Goal: Task Accomplishment & Management: Manage account settings

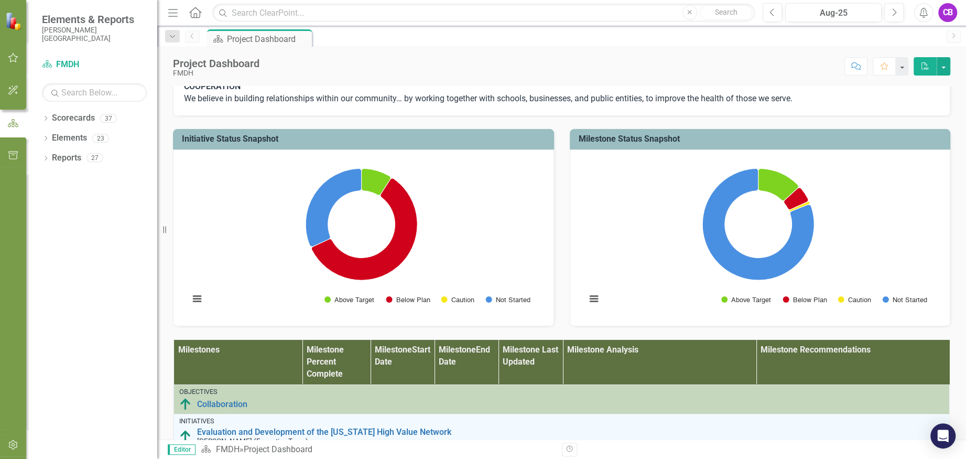
scroll to position [419, 0]
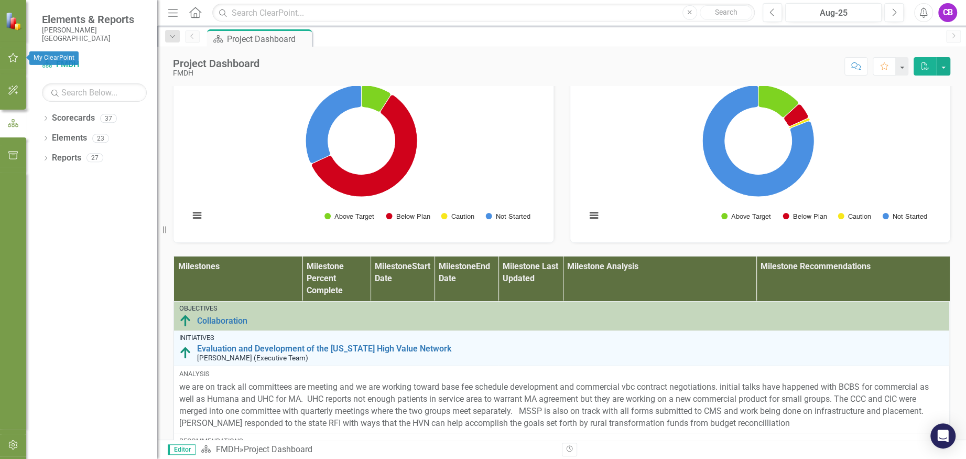
click at [14, 57] on icon "button" at bounding box center [13, 57] width 11 height 8
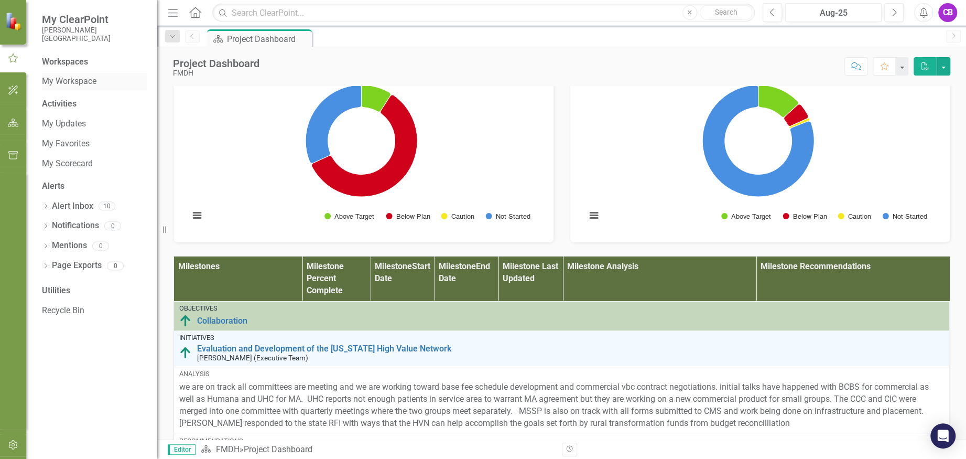
click at [89, 86] on link "My Workspace" at bounding box center [94, 81] width 105 height 12
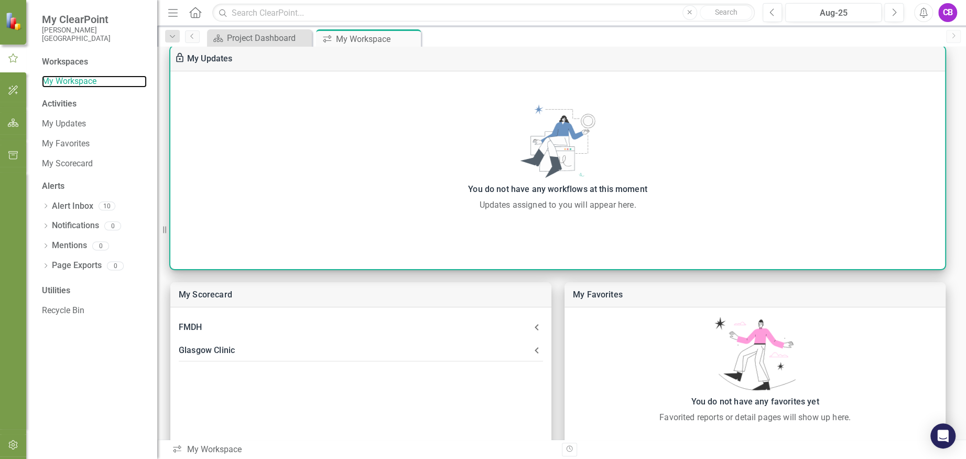
scroll to position [210, 0]
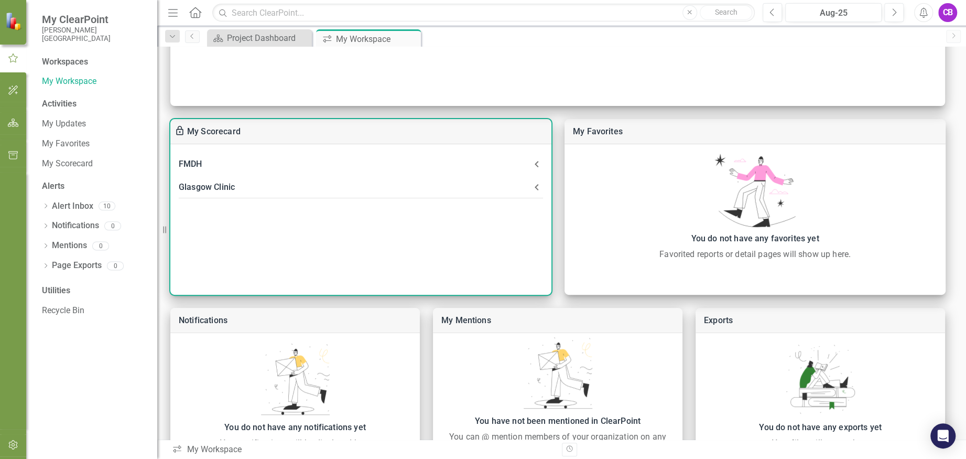
click at [224, 185] on div "Glasgow Clinic" at bounding box center [355, 187] width 352 height 15
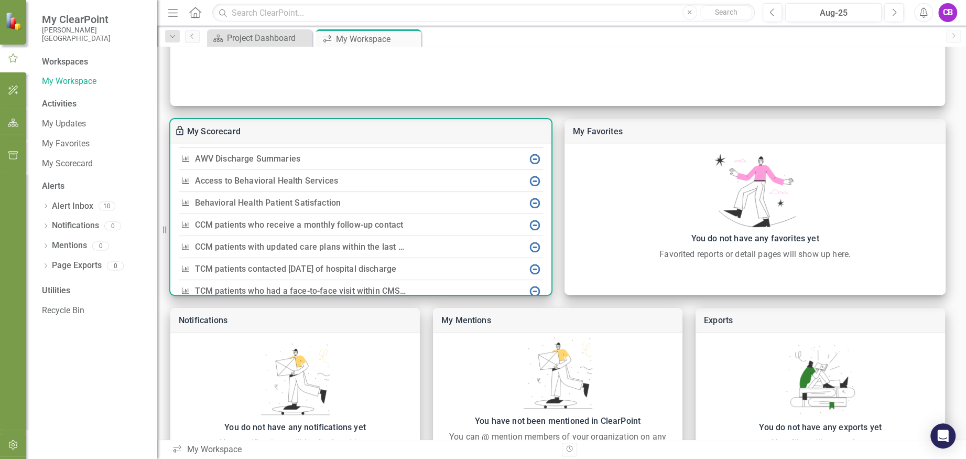
scroll to position [188, 0]
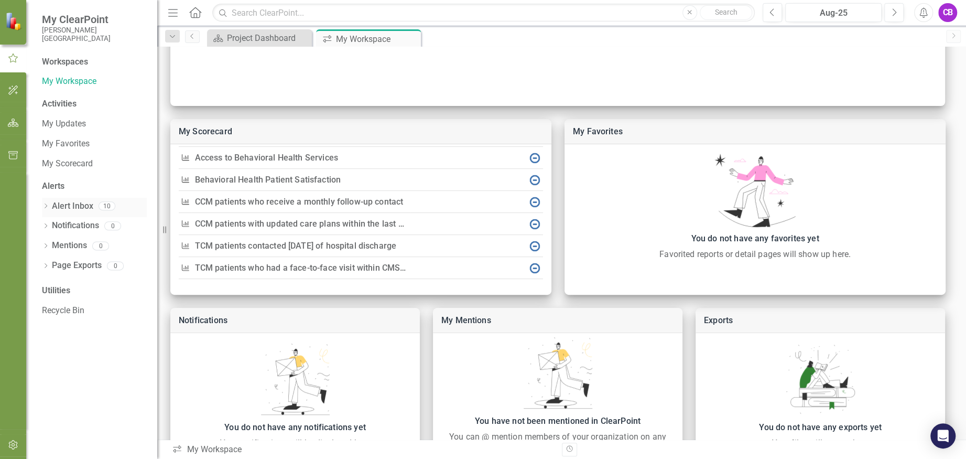
click at [64, 206] on link "Alert Inbox" at bounding box center [72, 206] width 41 height 12
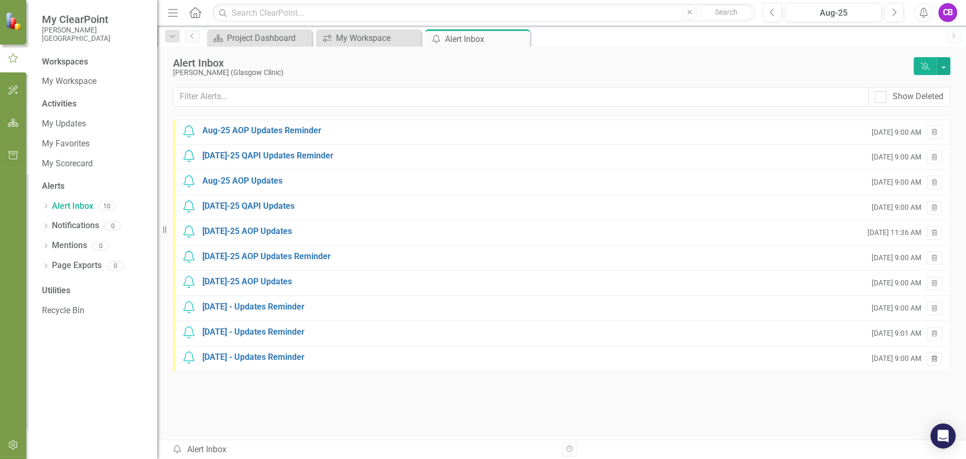
click at [933, 355] on icon "button" at bounding box center [935, 358] width 6 height 6
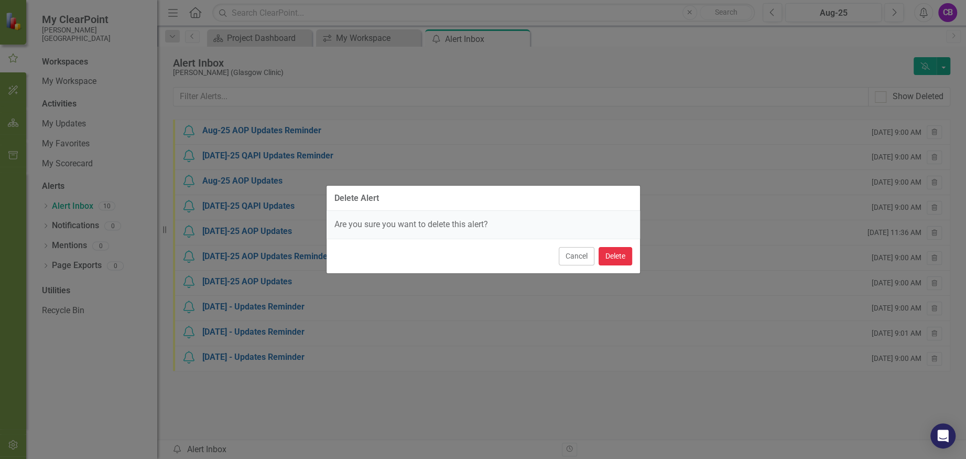
click at [617, 258] on button "Delete" at bounding box center [616, 256] width 34 height 18
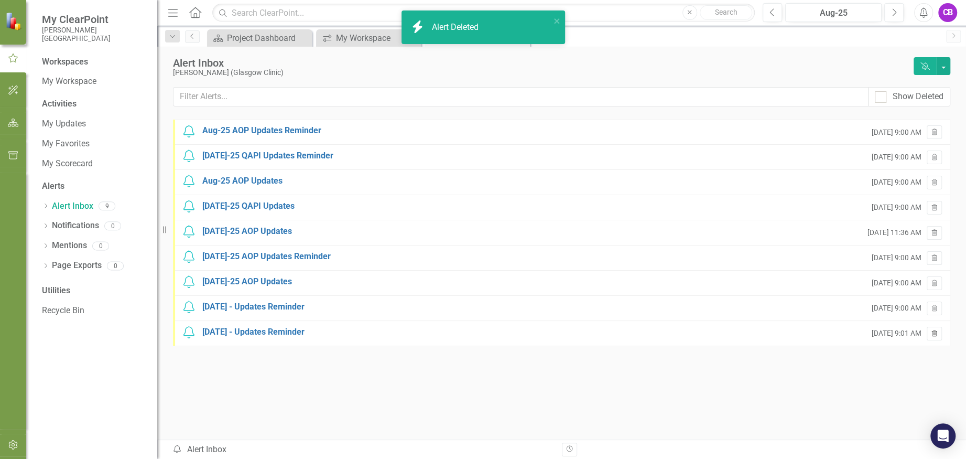
click at [937, 331] on icon "Trash" at bounding box center [935, 334] width 8 height 6
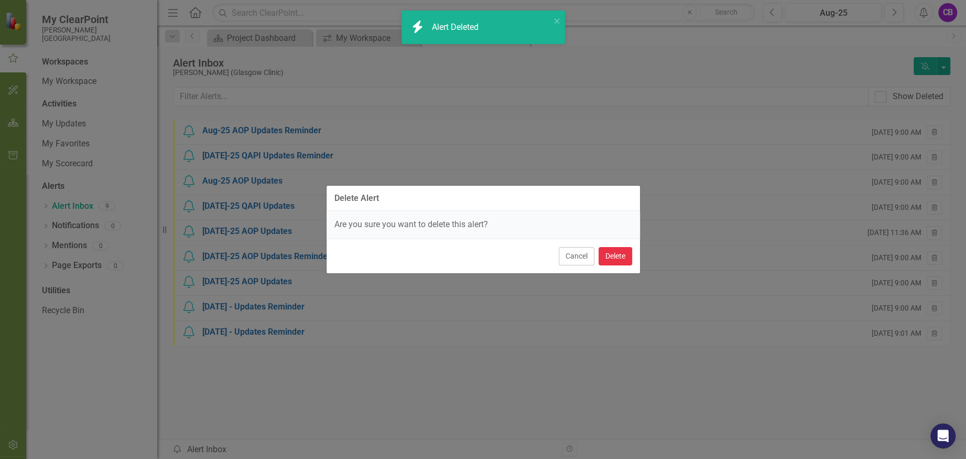
click at [616, 258] on button "Delete" at bounding box center [616, 256] width 34 height 18
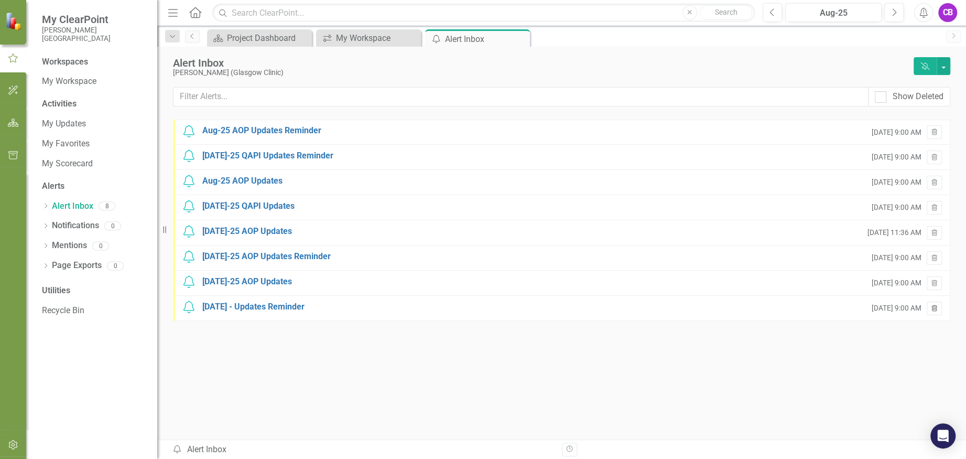
click at [938, 308] on button "Trash" at bounding box center [934, 308] width 15 height 14
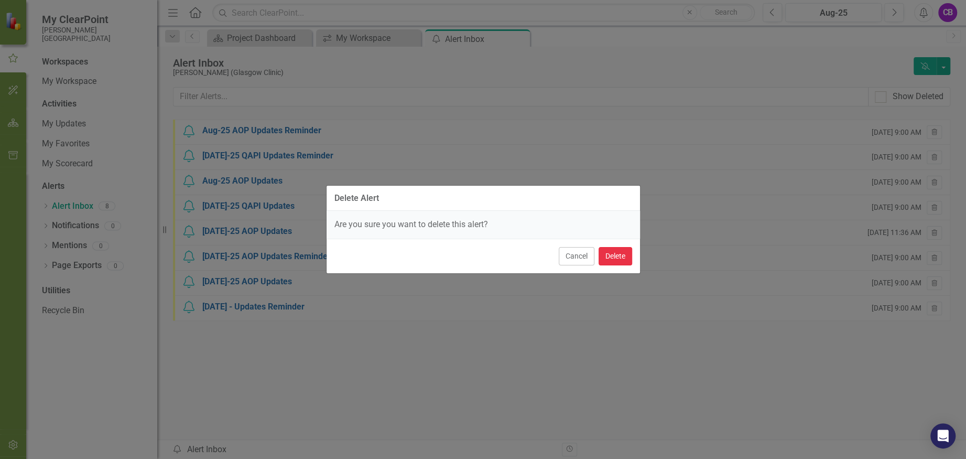
click at [612, 255] on button "Delete" at bounding box center [616, 256] width 34 height 18
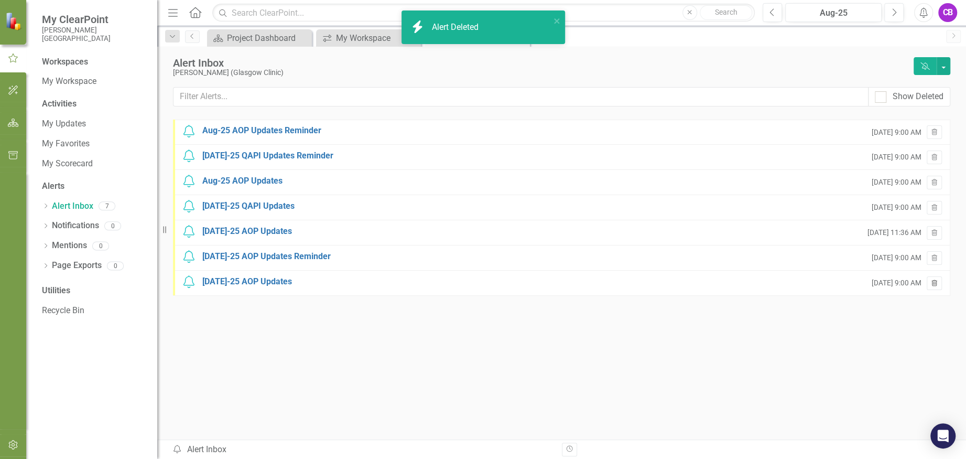
click at [932, 280] on icon "button" at bounding box center [935, 282] width 6 height 6
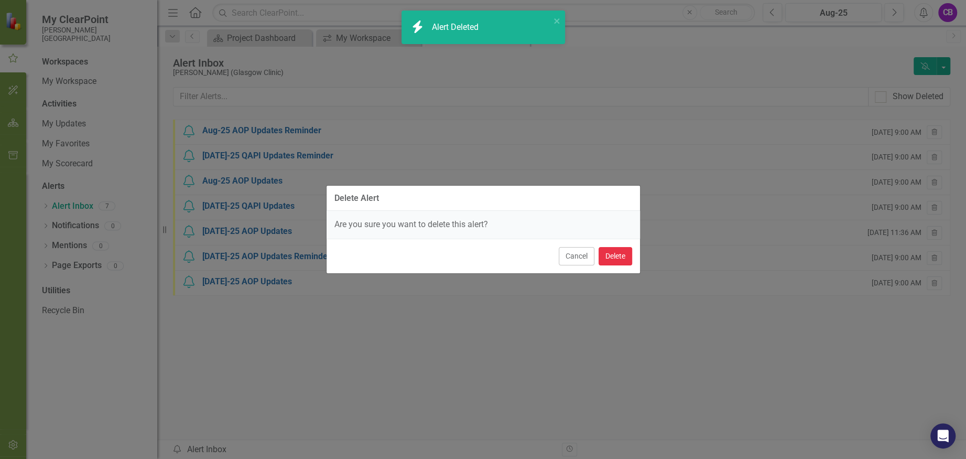
click at [613, 251] on button "Delete" at bounding box center [616, 256] width 34 height 18
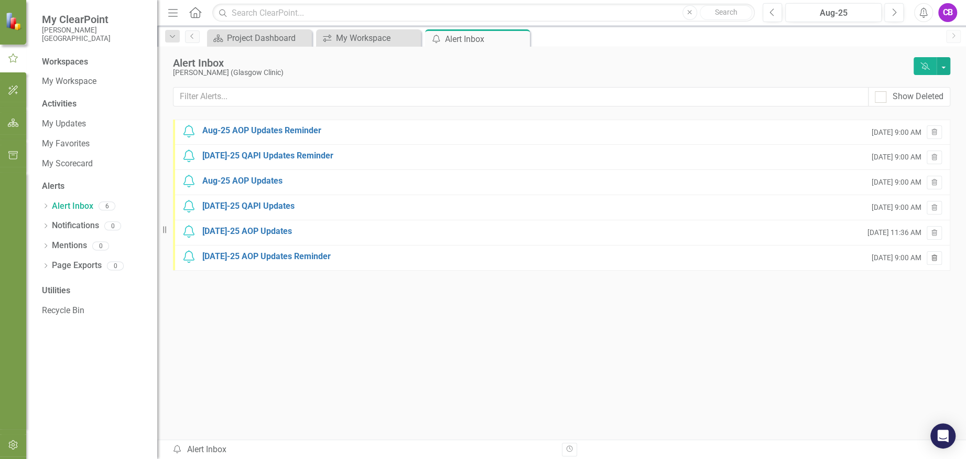
click at [934, 257] on icon "button" at bounding box center [935, 257] width 6 height 6
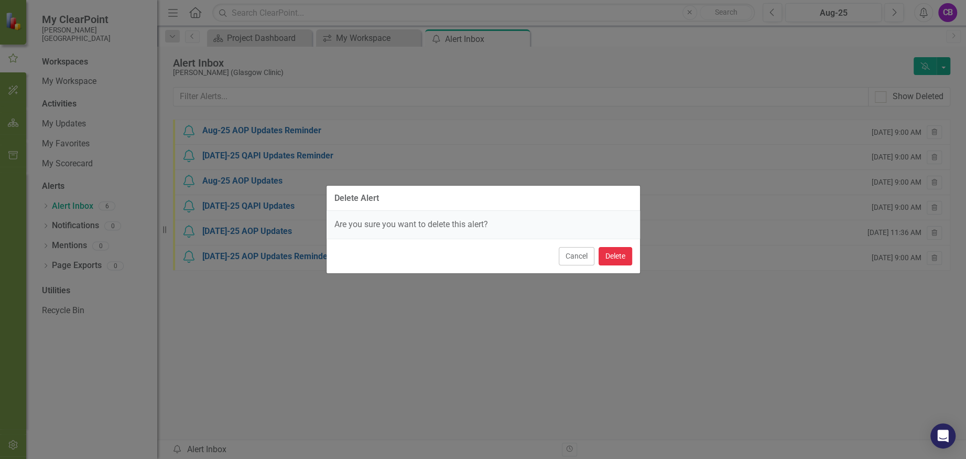
click at [618, 256] on button "Delete" at bounding box center [616, 256] width 34 height 18
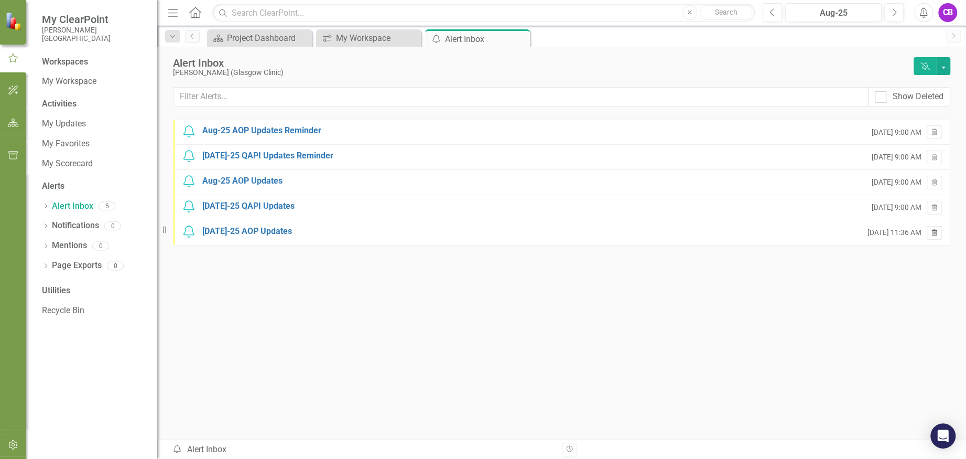
click at [934, 231] on icon "button" at bounding box center [935, 232] width 6 height 6
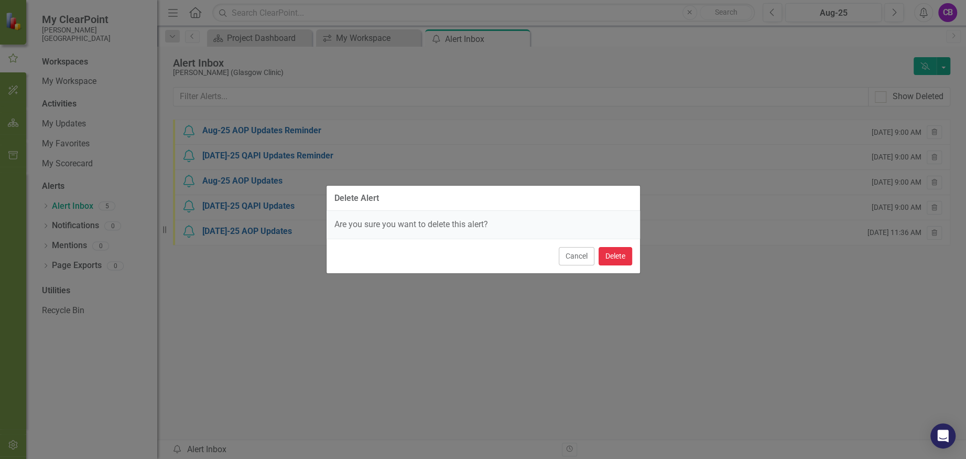
click at [613, 252] on button "Delete" at bounding box center [616, 256] width 34 height 18
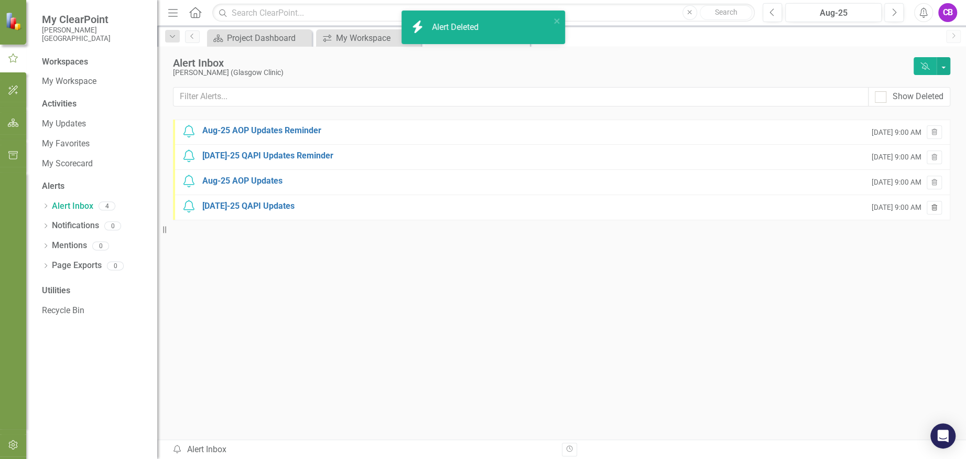
click at [932, 207] on icon "Trash" at bounding box center [935, 208] width 8 height 6
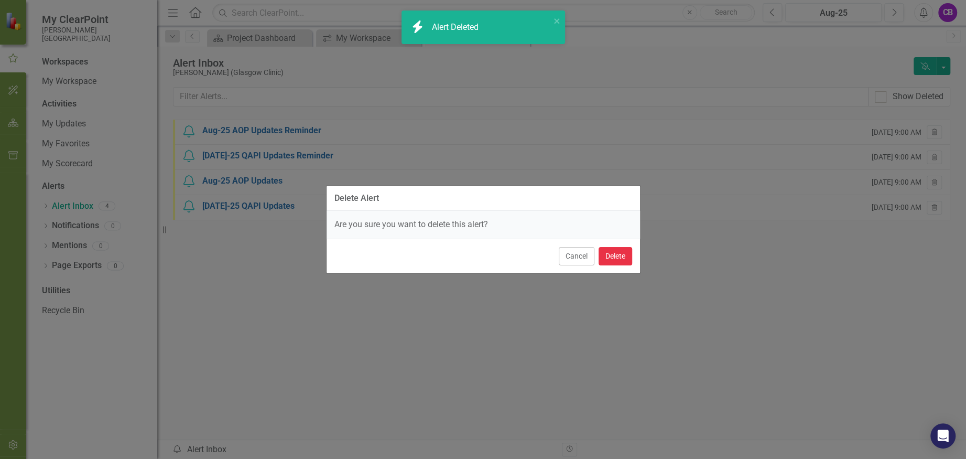
click at [611, 254] on button "Delete" at bounding box center [616, 256] width 34 height 18
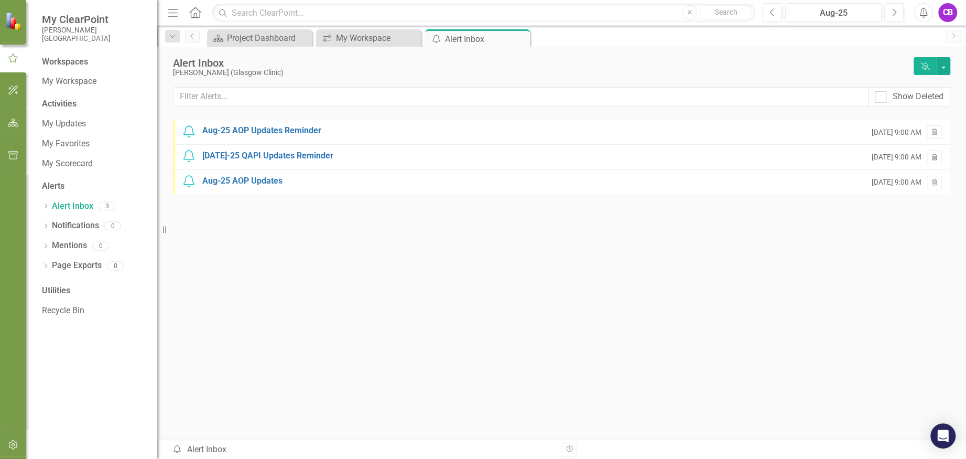
click at [932, 157] on icon "Trash" at bounding box center [935, 158] width 8 height 6
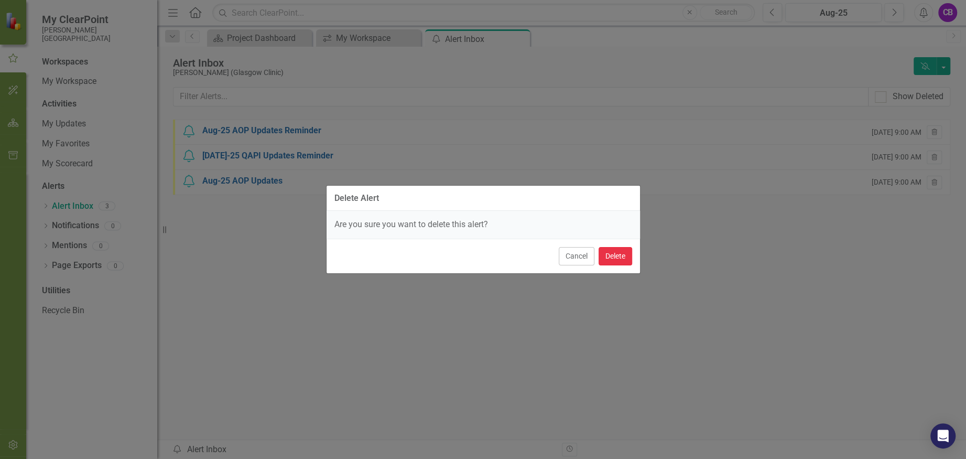
click at [623, 250] on button "Delete" at bounding box center [616, 256] width 34 height 18
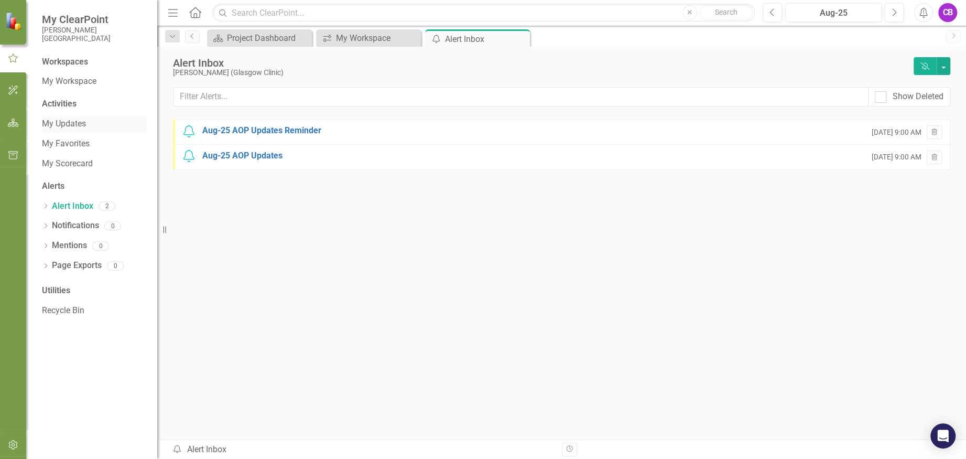
click at [73, 123] on link "My Updates" at bounding box center [94, 124] width 105 height 12
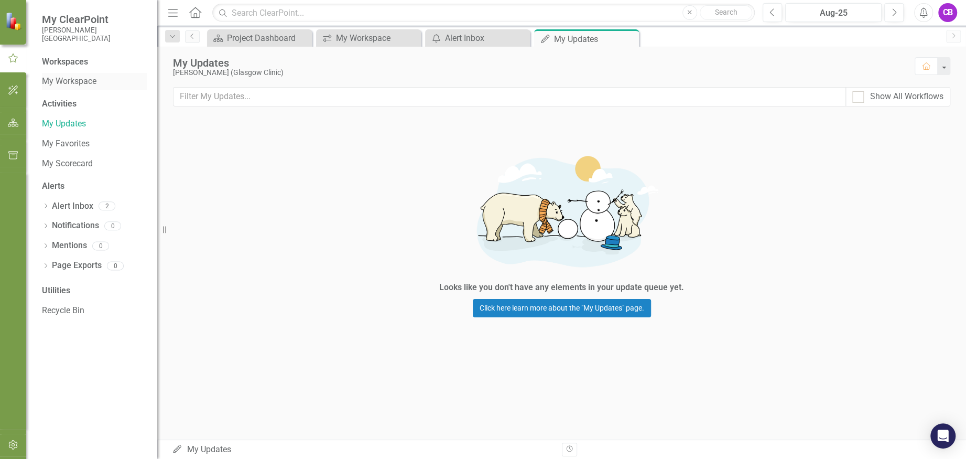
click at [61, 83] on link "My Workspace" at bounding box center [94, 81] width 105 height 12
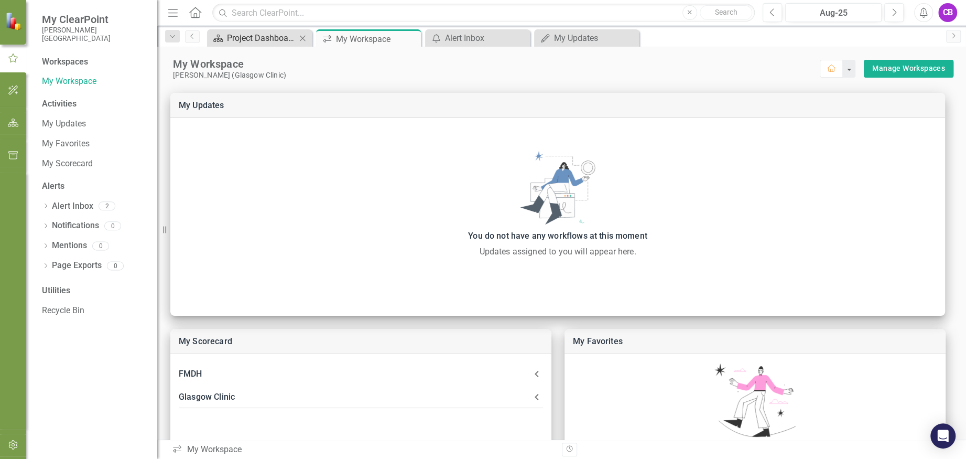
click at [271, 40] on div "Project Dashboard" at bounding box center [261, 37] width 69 height 13
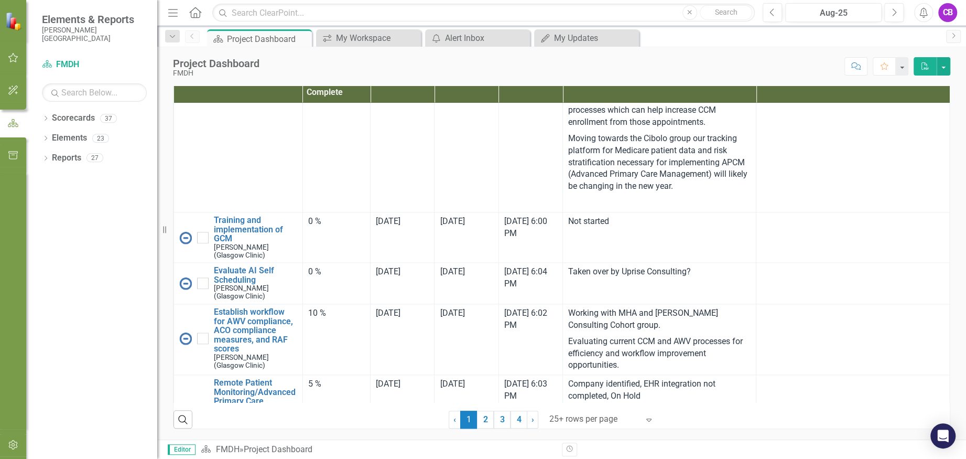
scroll to position [978, 0]
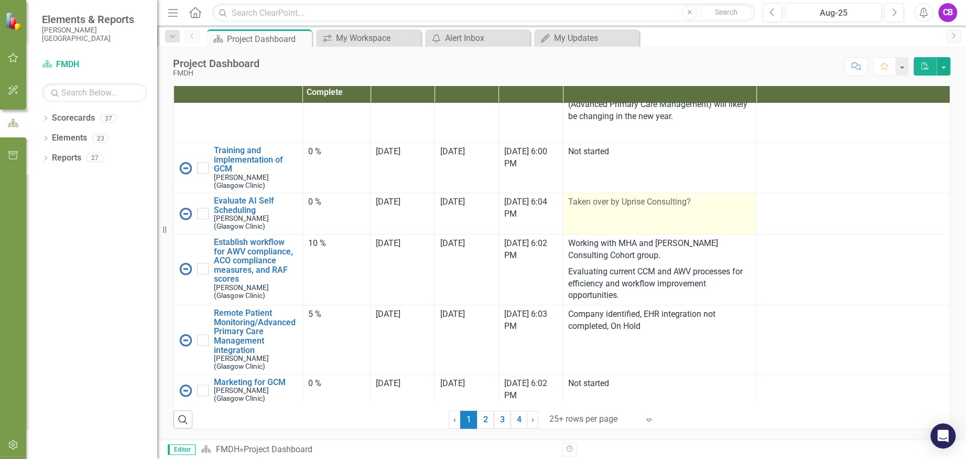
drag, startPoint x: 613, startPoint y: 243, endPoint x: 612, endPoint y: 251, distance: 7.9
click at [612, 234] on td "Taken over by Uprise Consulting?" at bounding box center [659, 213] width 193 height 41
click at [634, 234] on td "Taken over by Uprise Consulting?" at bounding box center [659, 213] width 193 height 41
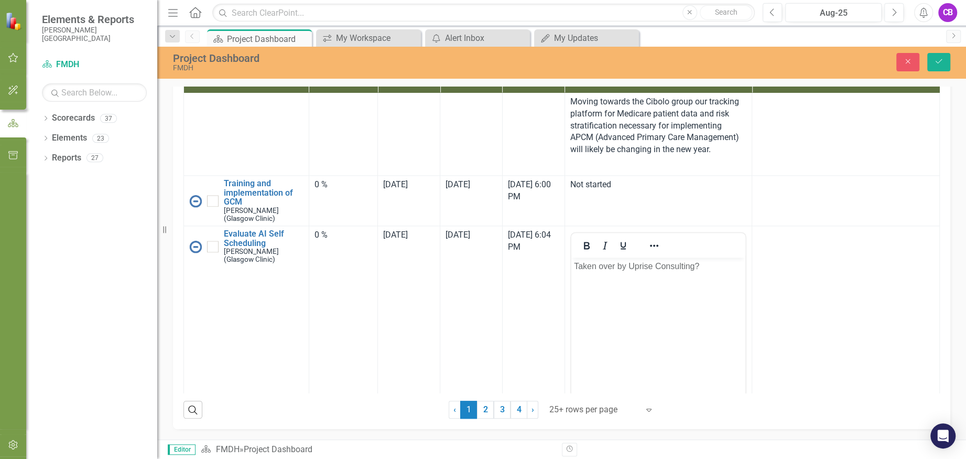
scroll to position [0, 0]
click at [630, 268] on p "Taken over by Uprise Consulting?" at bounding box center [658, 266] width 169 height 13
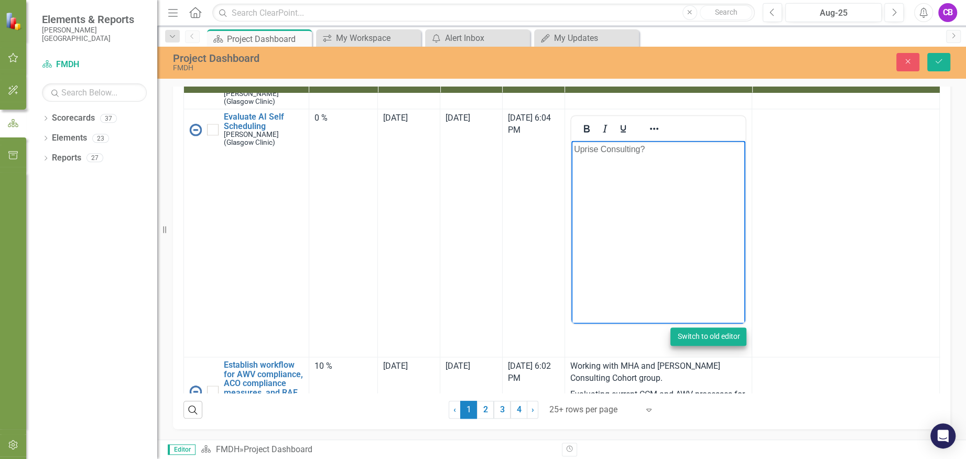
scroll to position [1118, 0]
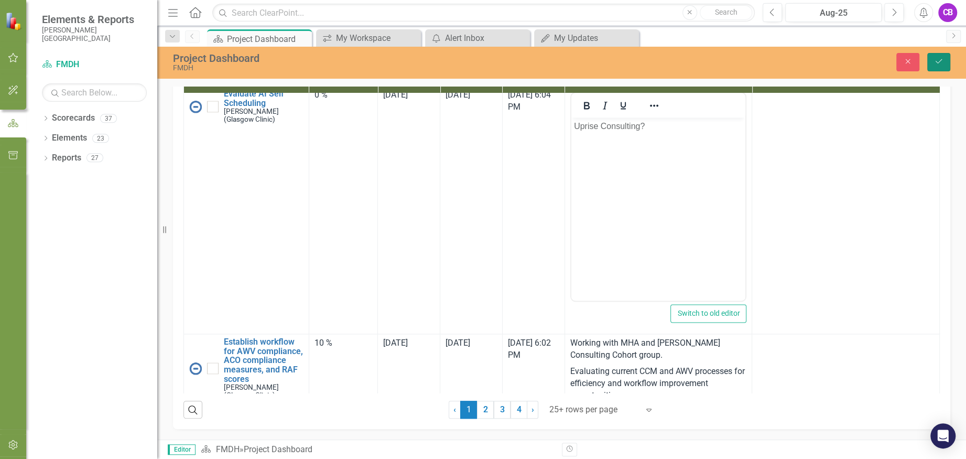
click at [940, 61] on icon "Save" at bounding box center [938, 61] width 9 height 7
